Goal: Information Seeking & Learning: Learn about a topic

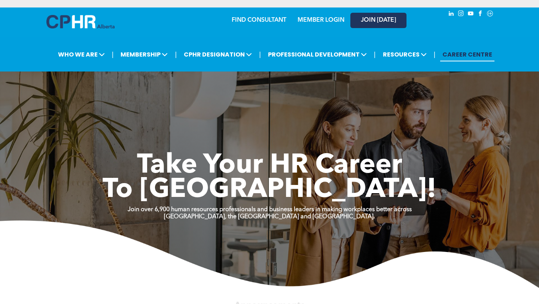
click at [395, 16] on link "JOIN [DATE]" at bounding box center [378, 20] width 56 height 15
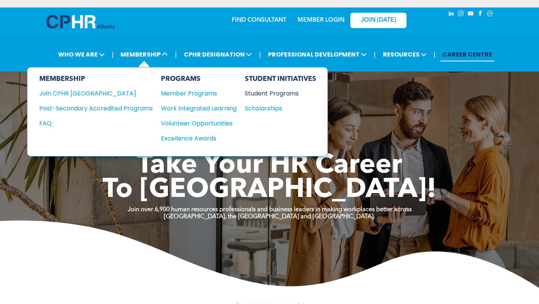
click at [273, 92] on div "Student Programs" at bounding box center [277, 93] width 64 height 9
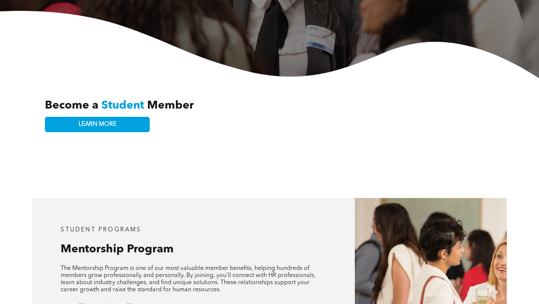
scroll to position [19, 0]
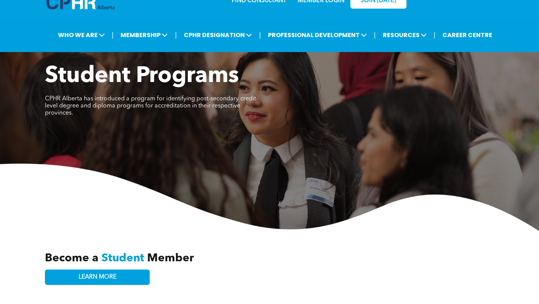
click at [133, 258] on div "Become a Student Member" at bounding box center [186, 258] width 282 height 15
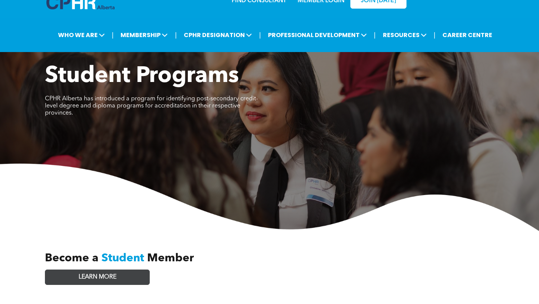
click at [133, 270] on link "LEARN MORE" at bounding box center [97, 277] width 105 height 15
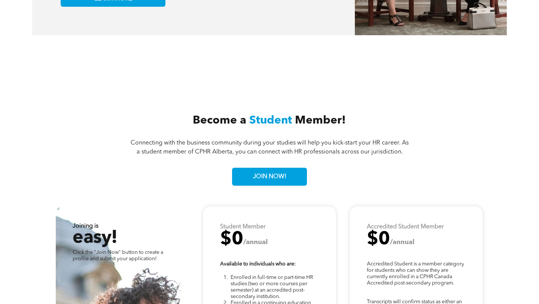
scroll to position [1732, 0]
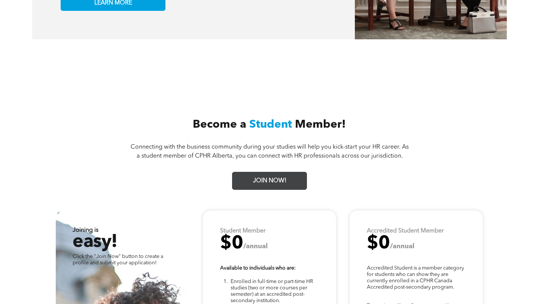
click at [277, 174] on span "JOIN NOW!" at bounding box center [269, 181] width 39 height 15
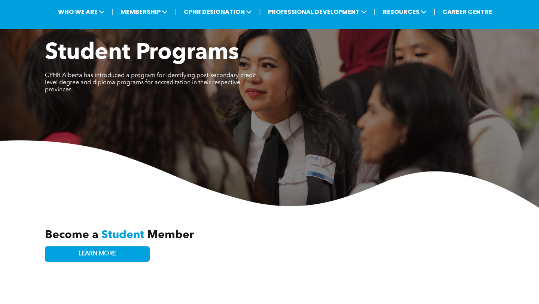
scroll to position [0, 0]
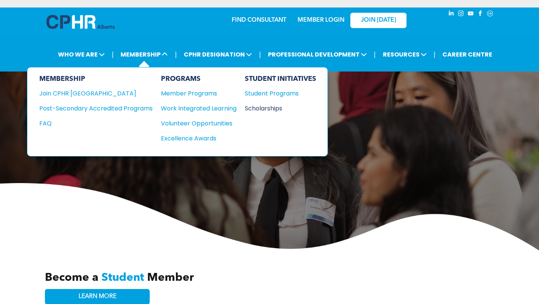
click at [257, 107] on div "Scholarships" at bounding box center [277, 108] width 64 height 9
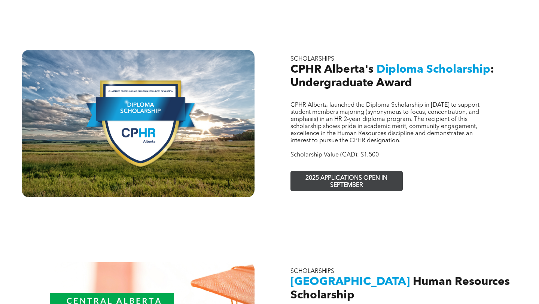
scroll to position [416, 0]
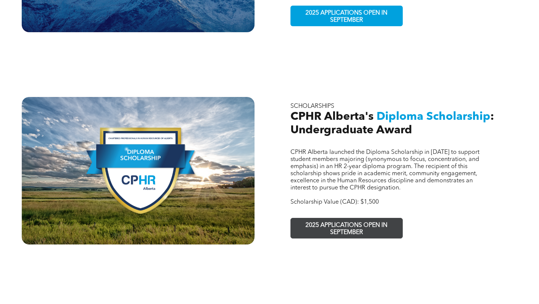
click at [345, 218] on span "2025 APPLICATIONS OPEN IN SEPTEMBER" at bounding box center [346, 229] width 109 height 22
click at [343, 218] on span "2025 APPLICATIONS OPEN IN SEPTEMBER" at bounding box center [346, 229] width 109 height 22
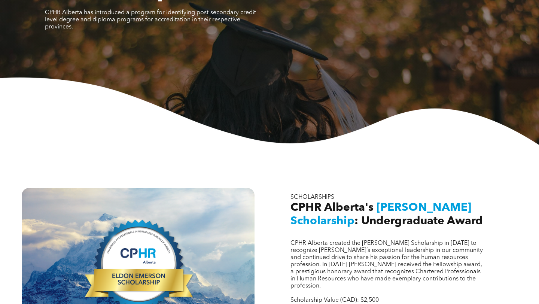
scroll to position [0, 0]
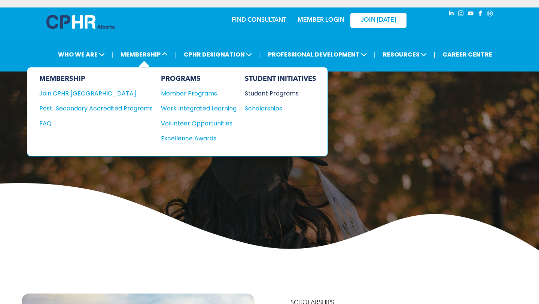
click at [286, 89] on div "Student Programs" at bounding box center [277, 93] width 64 height 9
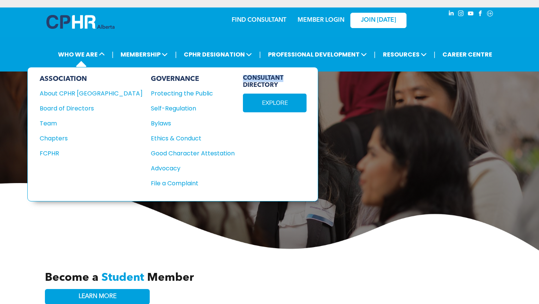
drag, startPoint x: 202, startPoint y: 78, endPoint x: 249, endPoint y: 79, distance: 47.2
click at [249, 79] on span "CONSULTANT DIRECTORY" at bounding box center [275, 82] width 64 height 14
copy span "CONSULTANT"
click at [250, 153] on div "CONSULTANT DIRECTORY EXPLORE" at bounding box center [275, 134] width 64 height 119
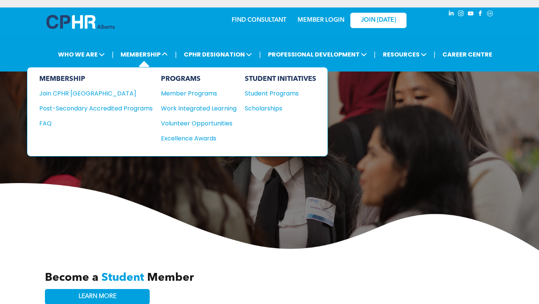
click at [259, 120] on div "STUDENT INITIATIVES Student Programs Scholarships" at bounding box center [281, 112] width 72 height 74
